Goal: Information Seeking & Learning: Learn about a topic

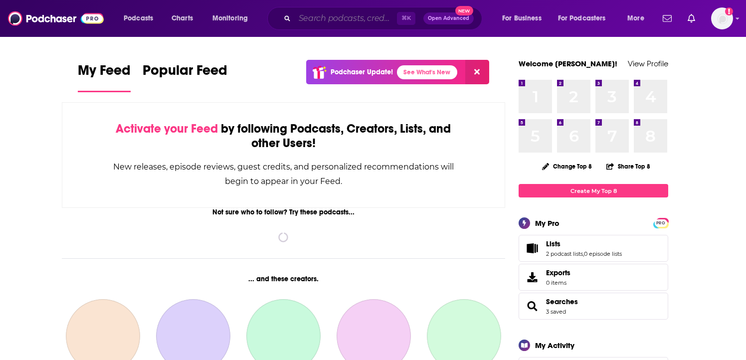
click at [335, 16] on input "Search podcasts, credits, & more..." at bounding box center [346, 18] width 102 height 16
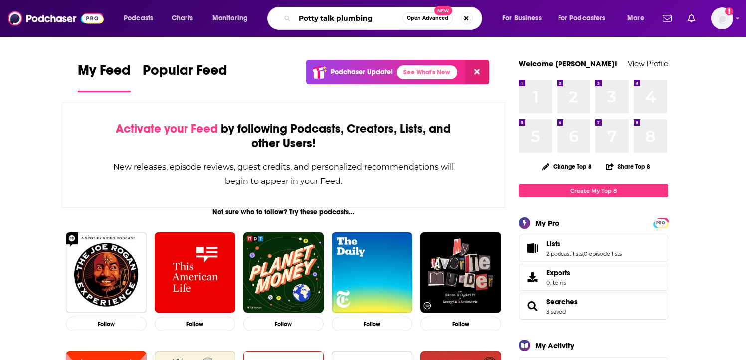
type input "Potty talk plumbing"
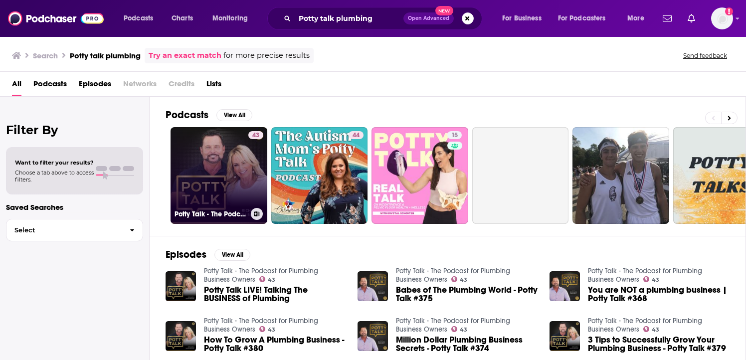
click at [231, 181] on link "43 Potty Talk - The Podcast for Plumbing Business Owners" at bounding box center [219, 175] width 97 height 97
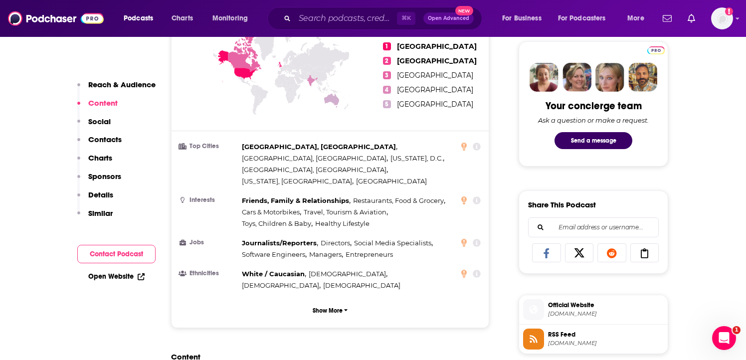
scroll to position [472, 0]
click at [327, 307] on p "Show More" at bounding box center [328, 310] width 30 height 7
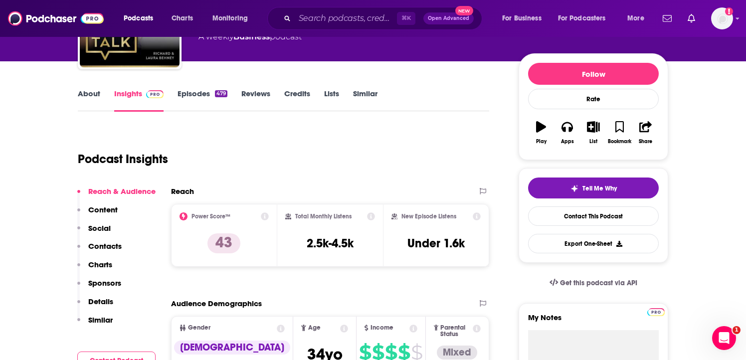
scroll to position [116, 0]
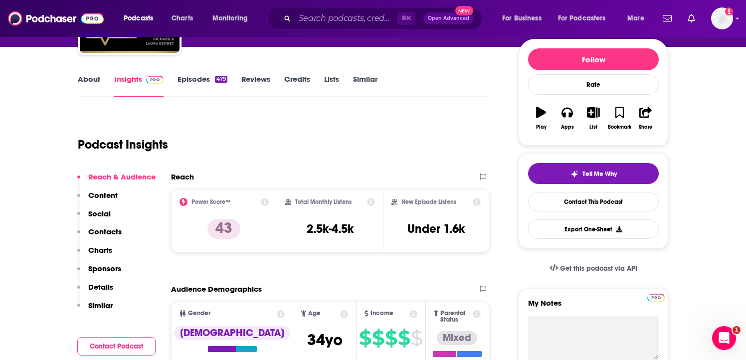
click at [95, 73] on div "About Insights Episodes 479 Reviews Credits Lists Similar" at bounding box center [284, 85] width 412 height 24
click at [96, 77] on link "About" at bounding box center [89, 85] width 22 height 23
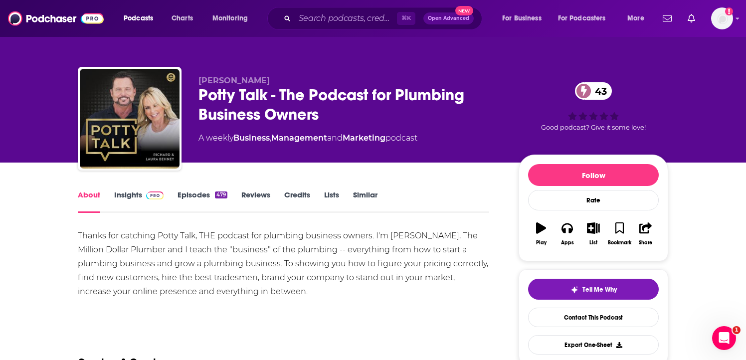
click at [121, 198] on link "Insights" at bounding box center [138, 201] width 49 height 23
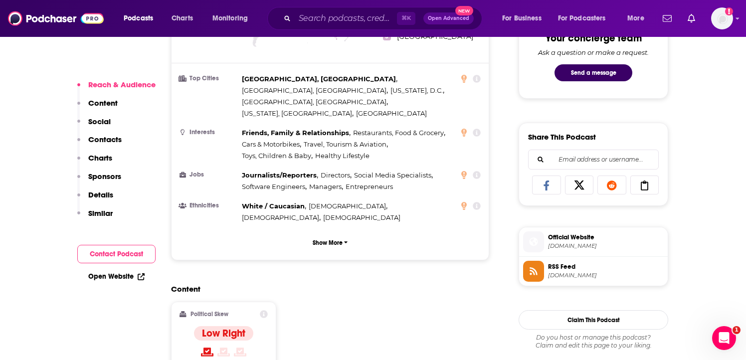
scroll to position [539, 0]
click at [328, 234] on button "Show More" at bounding box center [330, 243] width 301 height 18
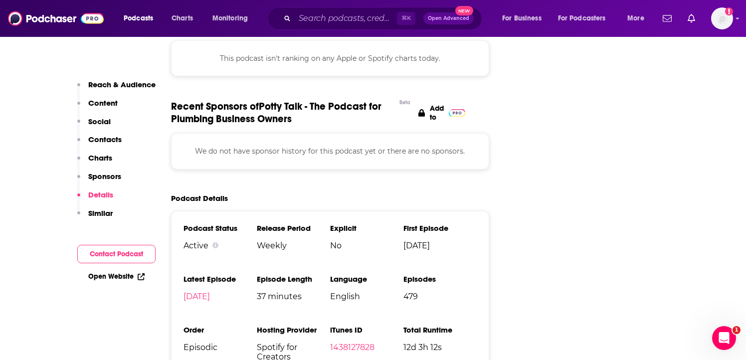
scroll to position [1272, 0]
